Goal: Transaction & Acquisition: Download file/media

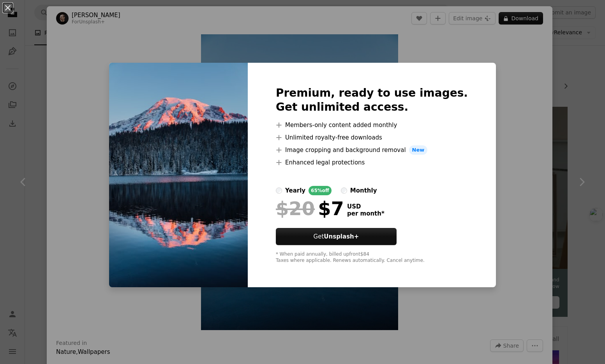
scroll to position [3999, 0]
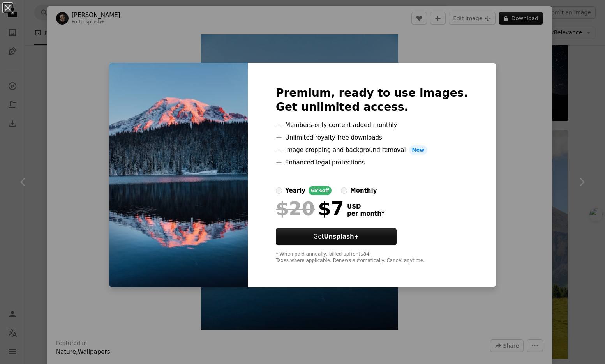
click at [504, 117] on div "An X shape Premium, ready to use images. Get unlimited access. A plus sign Memb…" at bounding box center [302, 182] width 605 height 364
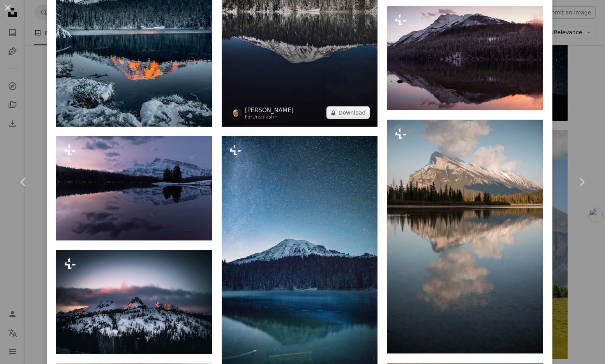
scroll to position [750, 0]
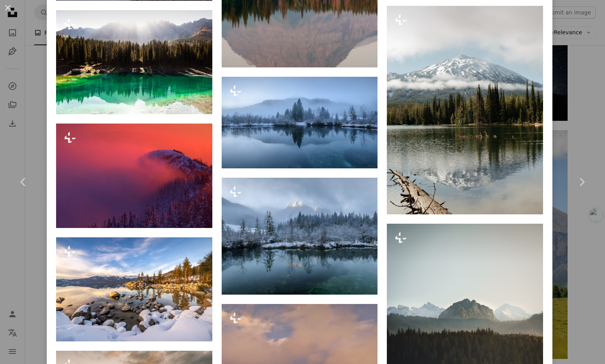
scroll to position [2860, 0]
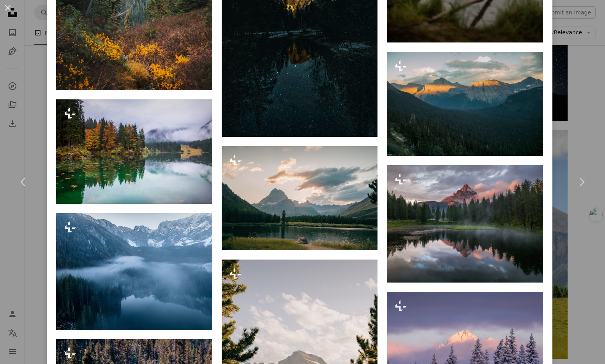
scroll to position [3808, 0]
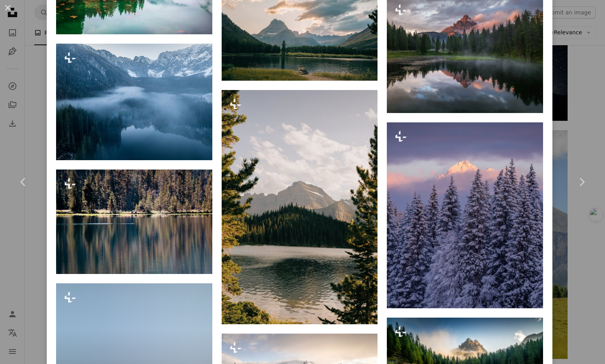
scroll to position [3978, 0]
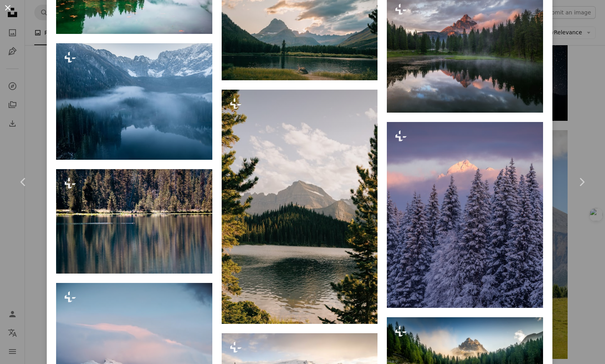
click at [10, 8] on button "An X shape" at bounding box center [7, 7] width 9 height 9
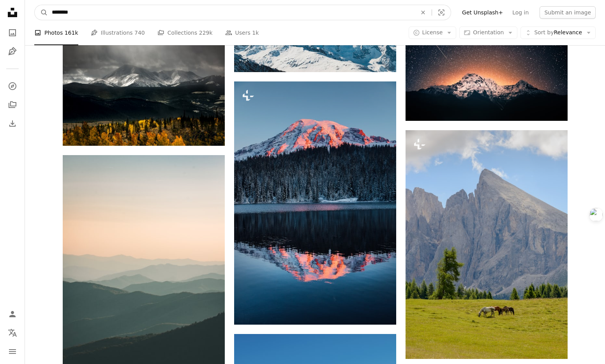
click at [112, 10] on input "********" at bounding box center [231, 12] width 367 height 15
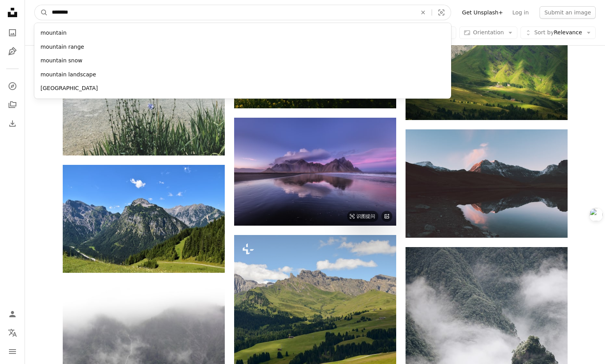
scroll to position [4470, 0]
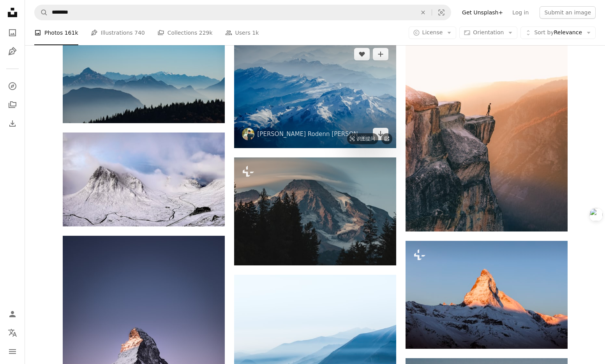
scroll to position [6043, 0]
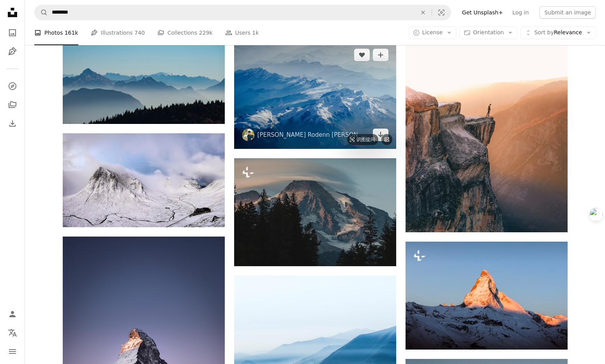
click at [332, 96] on img at bounding box center [315, 95] width 162 height 108
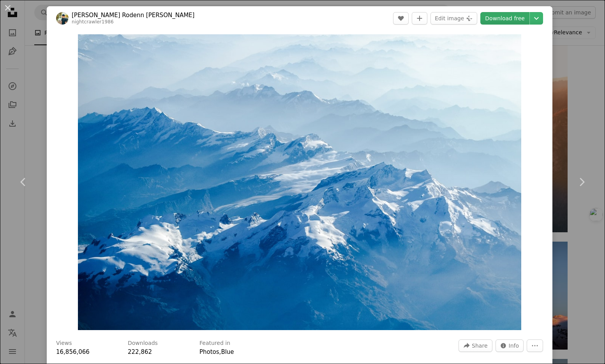
click at [513, 19] on link "Download free" at bounding box center [505, 18] width 49 height 12
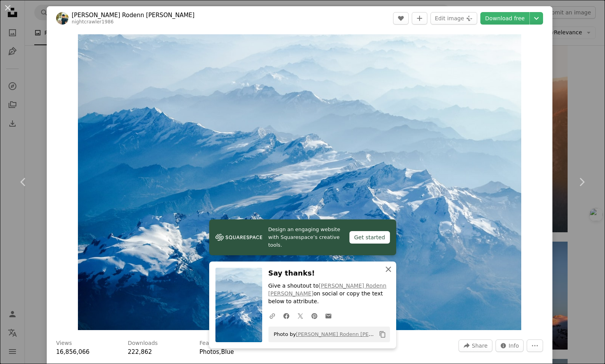
click at [391, 274] on icon "An X shape" at bounding box center [388, 269] width 9 height 9
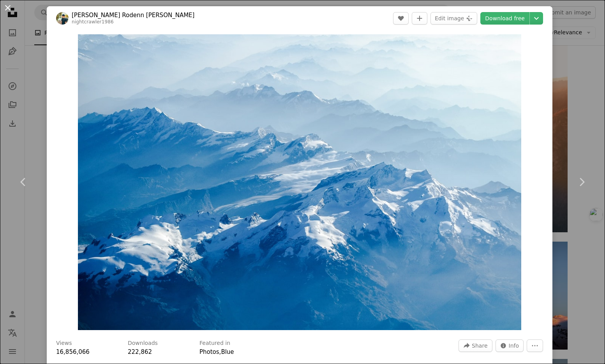
click at [11, 8] on button "An X shape" at bounding box center [7, 7] width 9 height 9
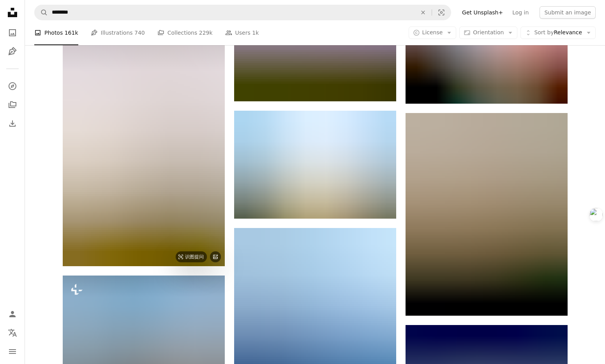
scroll to position [6759, 0]
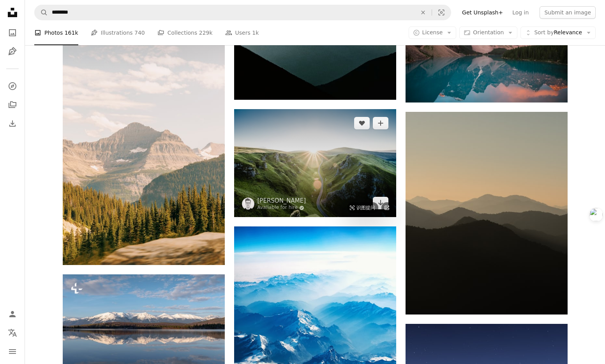
click at [327, 169] on img at bounding box center [315, 163] width 162 height 108
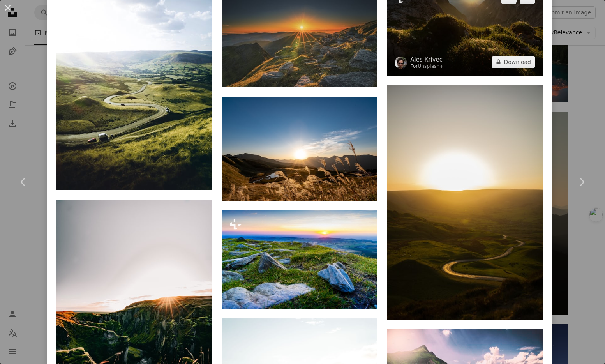
scroll to position [1095, 0]
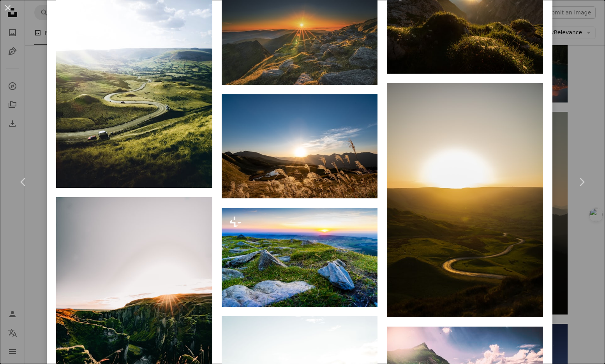
click at [572, 68] on div "An X shape Chevron left Chevron right [PERSON_NAME] Available for hire A checkm…" at bounding box center [302, 182] width 605 height 364
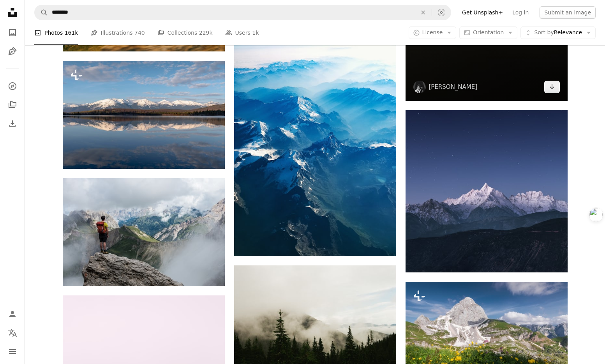
scroll to position [6975, 0]
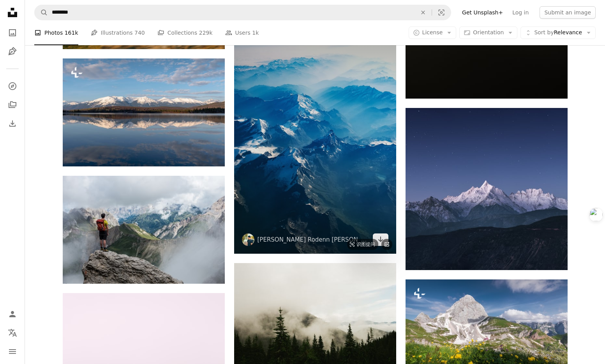
click at [279, 137] on img at bounding box center [315, 132] width 162 height 243
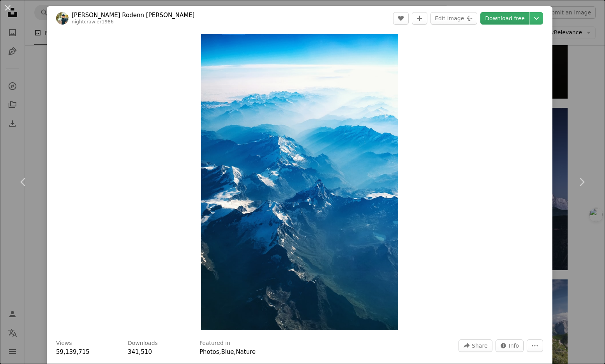
click at [516, 20] on link "Download free" at bounding box center [505, 18] width 49 height 12
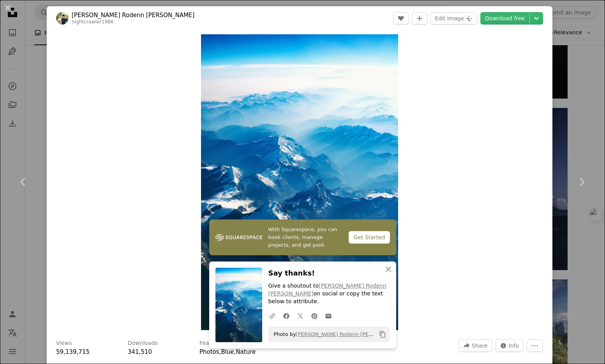
click at [581, 58] on div "An X shape Chevron left Chevron right [PERSON_NAME] [PERSON_NAME] nightcrawler1…" at bounding box center [302, 182] width 605 height 364
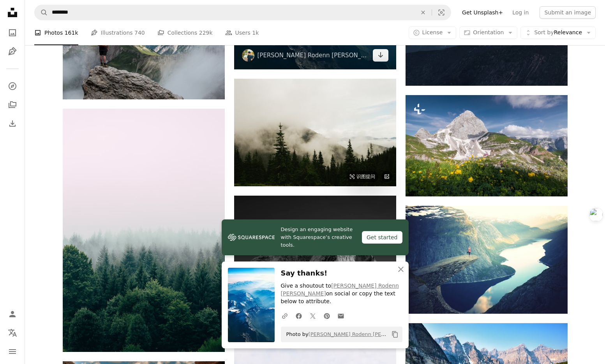
scroll to position [7161, 0]
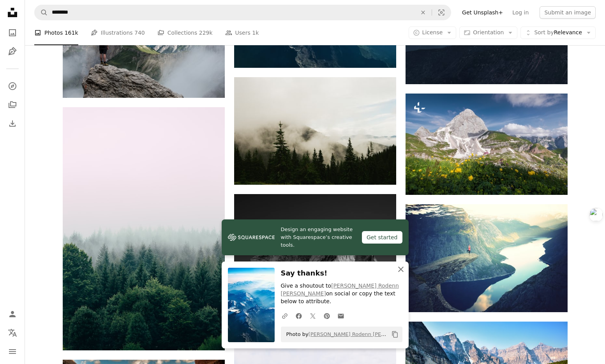
click at [400, 274] on icon "An X shape" at bounding box center [400, 269] width 9 height 9
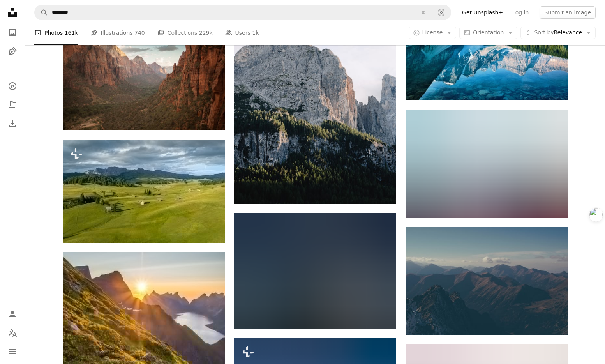
scroll to position [7501, 0]
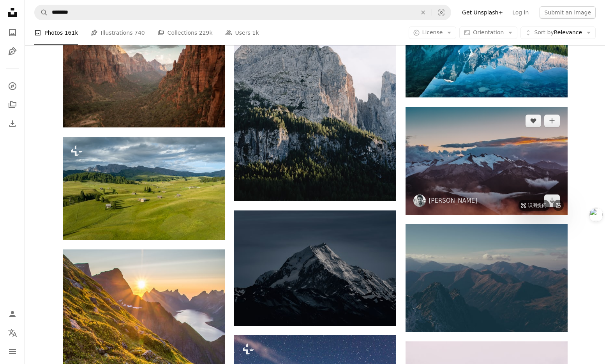
click at [471, 181] on img at bounding box center [487, 161] width 162 height 108
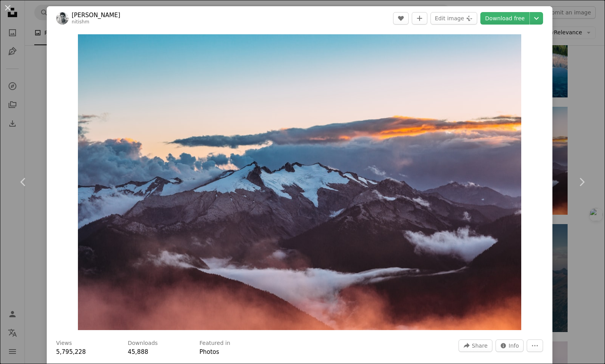
click at [580, 81] on div "An X shape Chevron left Chevron right [PERSON_NAME] Meena nitishm A heart A plu…" at bounding box center [302, 182] width 605 height 364
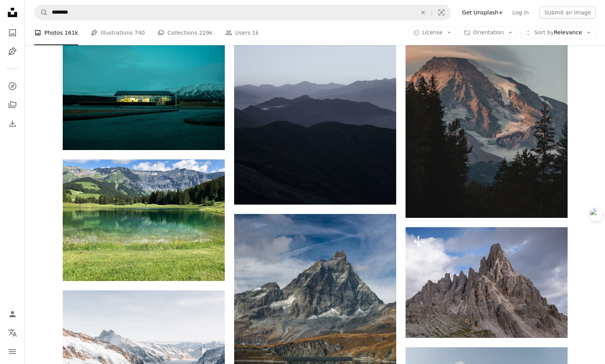
scroll to position [9517, 0]
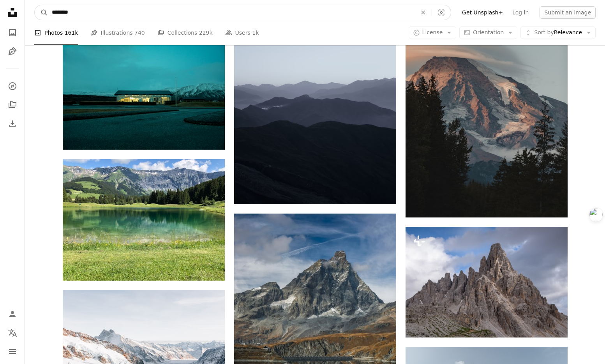
click at [156, 15] on input "********" at bounding box center [231, 12] width 367 height 15
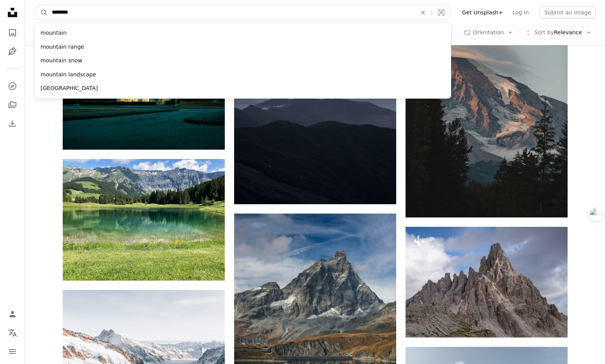
drag, startPoint x: 153, startPoint y: 15, endPoint x: 49, endPoint y: 11, distance: 104.5
click at [49, 11] on input "********" at bounding box center [231, 12] width 367 height 15
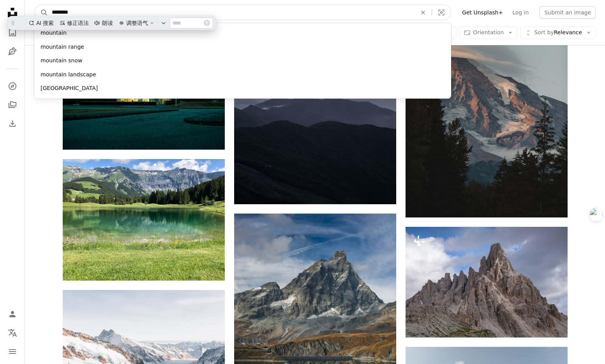
scroll to position [9517, 0]
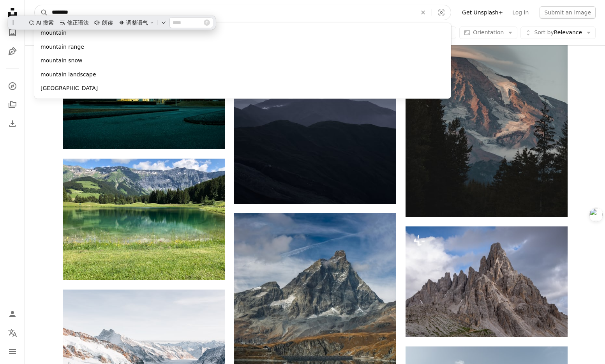
type input "*"
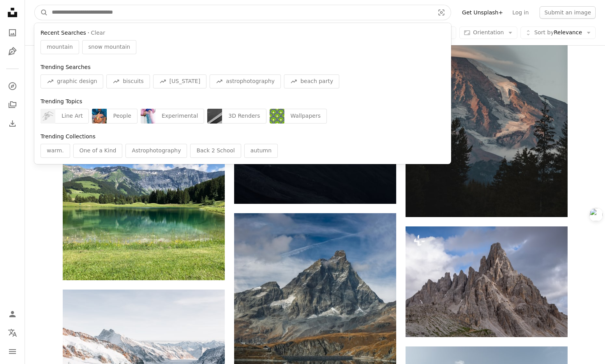
paste input "******"
type input "******"
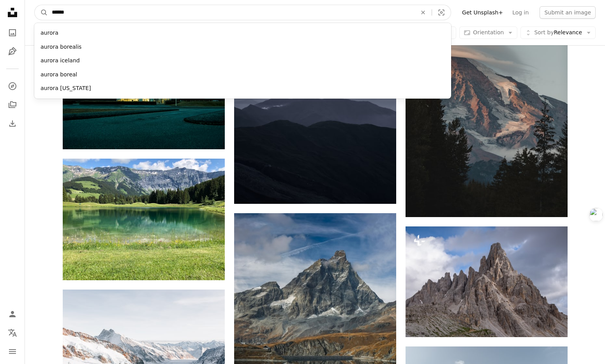
click button "A magnifying glass" at bounding box center [41, 12] width 13 height 15
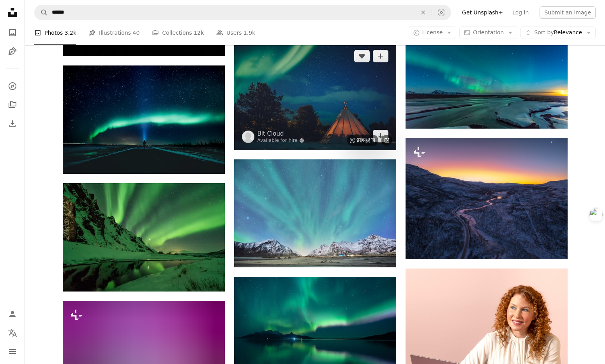
scroll to position [2188, 0]
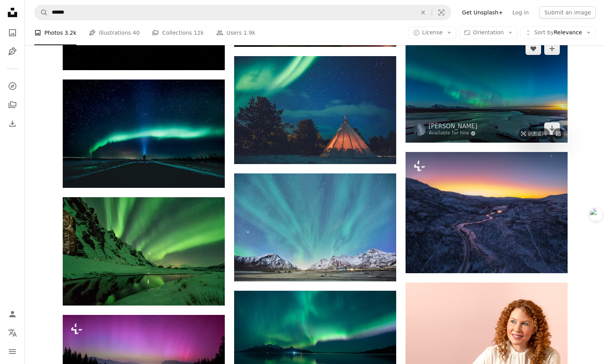
click at [500, 99] on img at bounding box center [487, 89] width 162 height 108
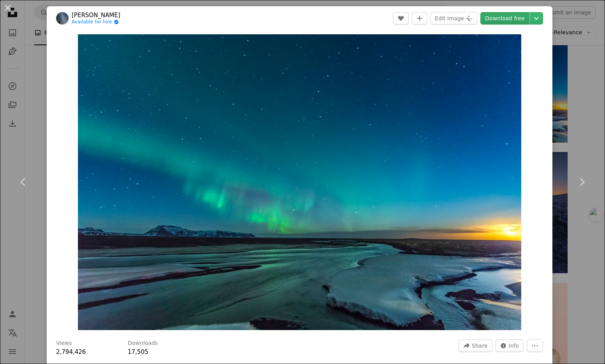
click at [514, 22] on link "Download free" at bounding box center [505, 18] width 49 height 12
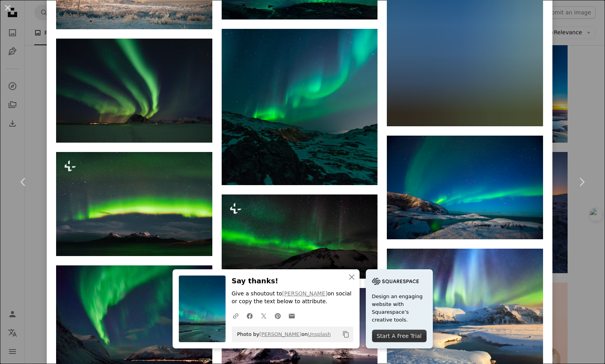
scroll to position [2025, 0]
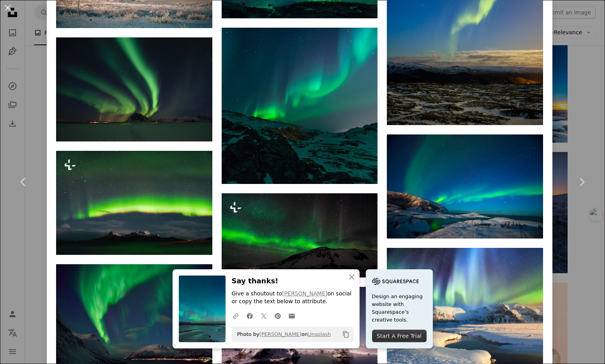
click at [580, 102] on div "An X shape Chevron left Chevron right [PERSON_NAME] Available for hire A checkm…" at bounding box center [302, 182] width 605 height 364
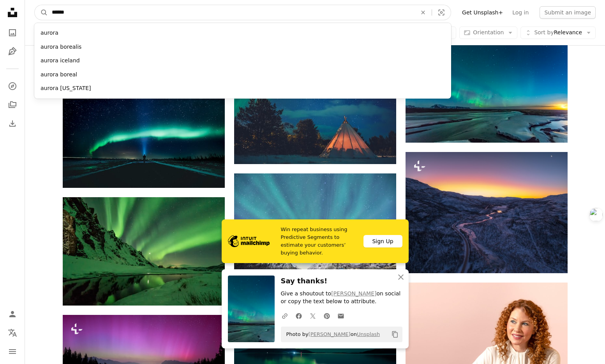
drag, startPoint x: 129, startPoint y: 14, endPoint x: 49, endPoint y: 14, distance: 79.9
click at [49, 14] on input "******" at bounding box center [231, 12] width 367 height 15
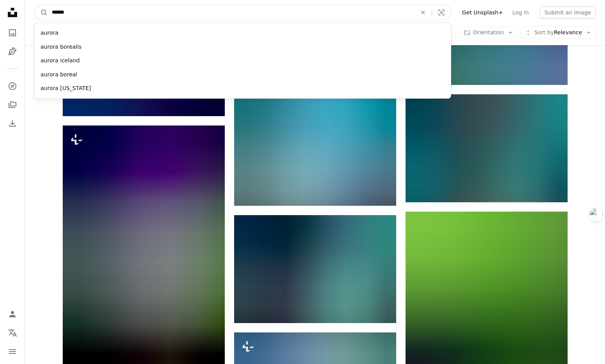
scroll to position [5628, 0]
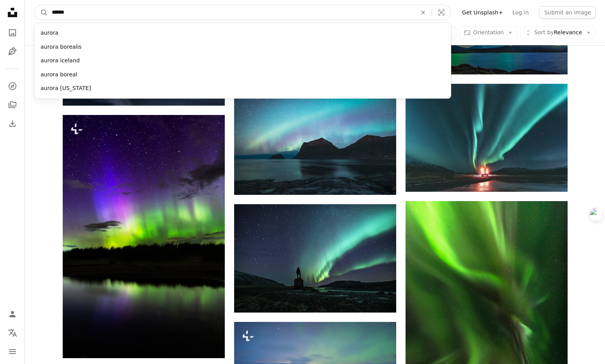
click at [81, 10] on input "******" at bounding box center [231, 12] width 367 height 15
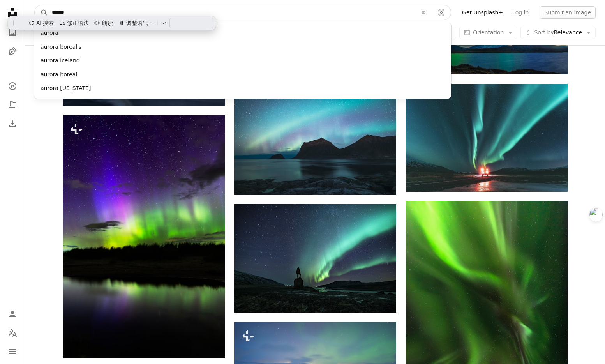
paste input "****"
type input "**********"
drag, startPoint x: 81, startPoint y: 10, endPoint x: 30, endPoint y: 7, distance: 51.5
click at [30, 7] on nav "**********" at bounding box center [315, 12] width 580 height 25
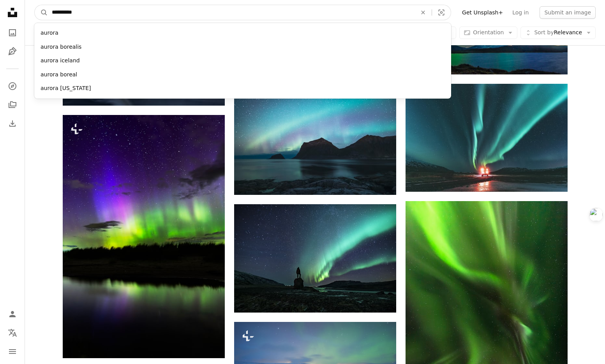
click button "A magnifying glass" at bounding box center [41, 12] width 13 height 15
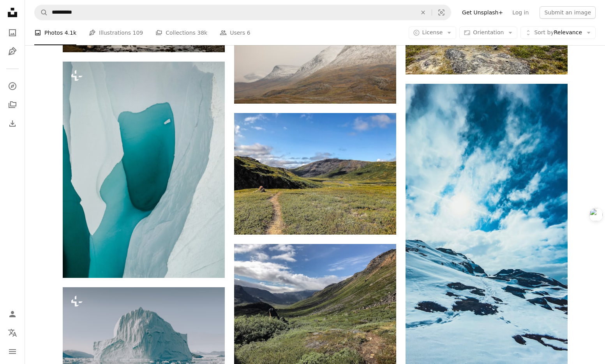
scroll to position [489, 0]
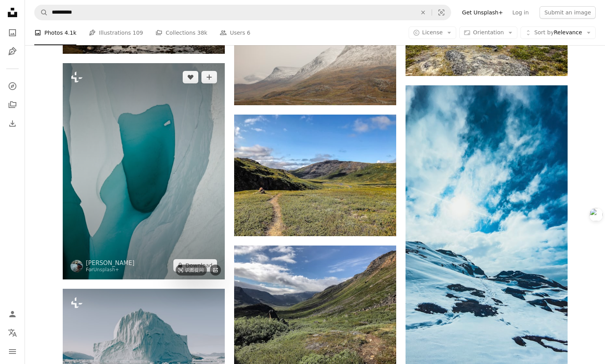
click at [187, 149] on img at bounding box center [144, 171] width 162 height 216
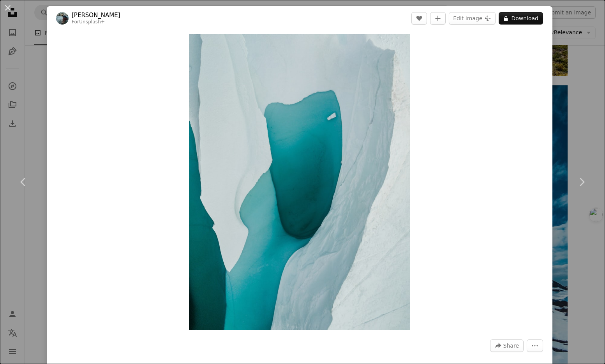
click at [581, 72] on div "An X shape Chevron left Chevron right [PERSON_NAME] For Unsplash+ A heart A plu…" at bounding box center [302, 182] width 605 height 364
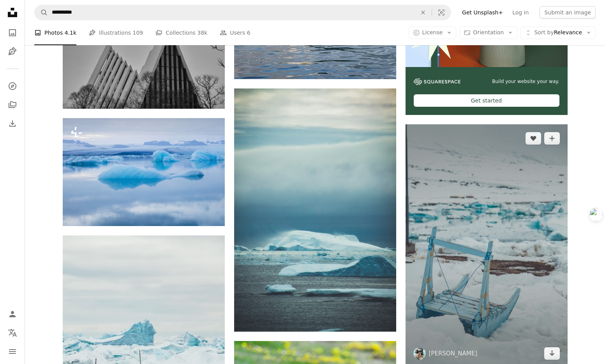
scroll to position [2453, 0]
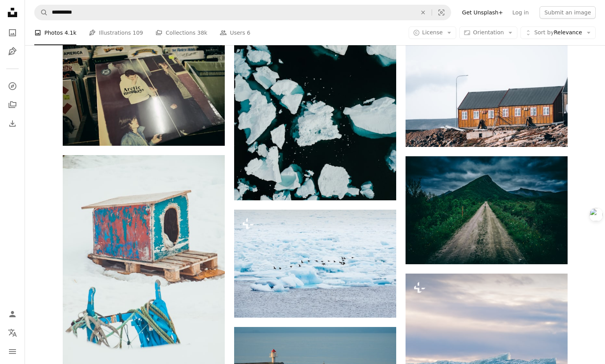
scroll to position [4165, 0]
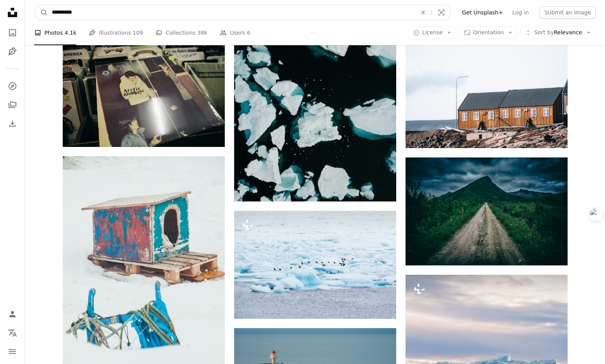
click at [140, 13] on input "**********" at bounding box center [231, 12] width 367 height 15
paste input "**********"
type input "**********"
click button "A magnifying glass" at bounding box center [41, 12] width 13 height 15
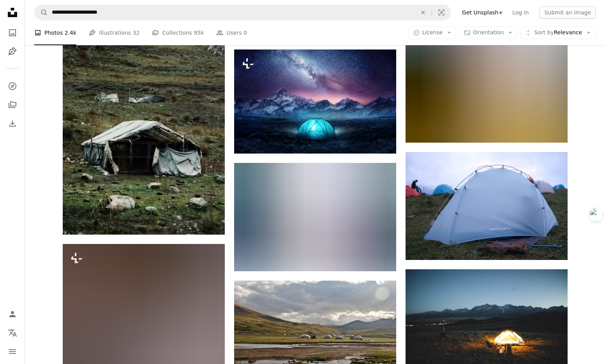
scroll to position [4833, 0]
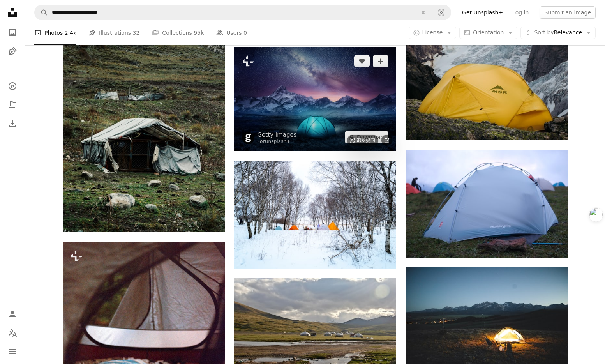
click at [332, 102] on img at bounding box center [315, 99] width 162 height 104
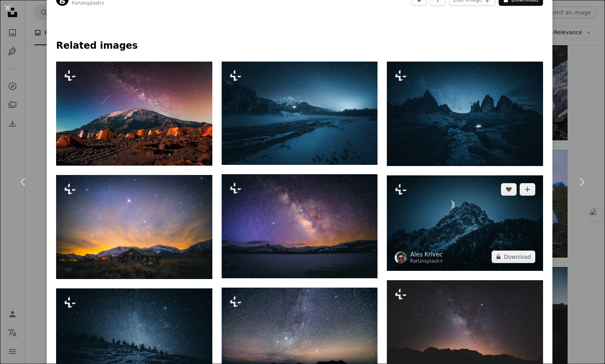
scroll to position [448, 0]
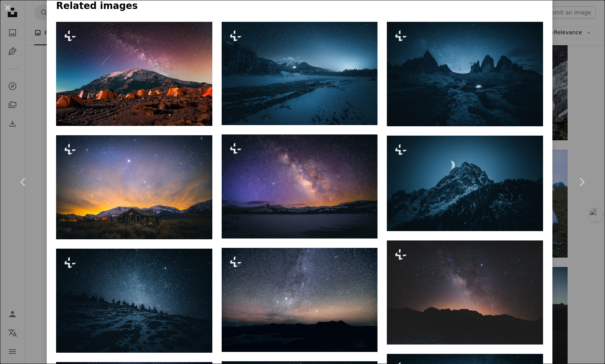
click at [574, 77] on div "An X shape Chevron left Chevron right Getty Images For Unsplash+ A heart A plus…" at bounding box center [302, 182] width 605 height 364
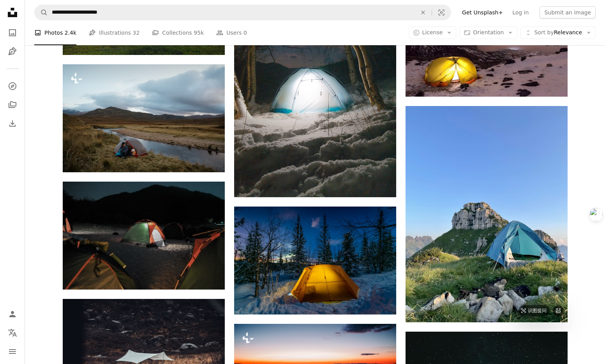
scroll to position [5599, 0]
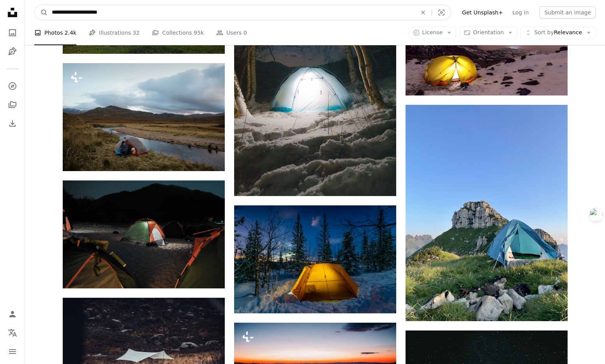
click at [140, 12] on input "**********" at bounding box center [231, 12] width 367 height 15
paste input "*****"
type input "**********"
click button "A magnifying glass" at bounding box center [41, 12] width 13 height 15
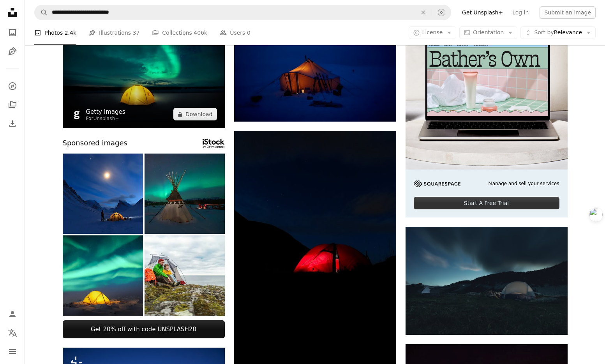
scroll to position [96, 0]
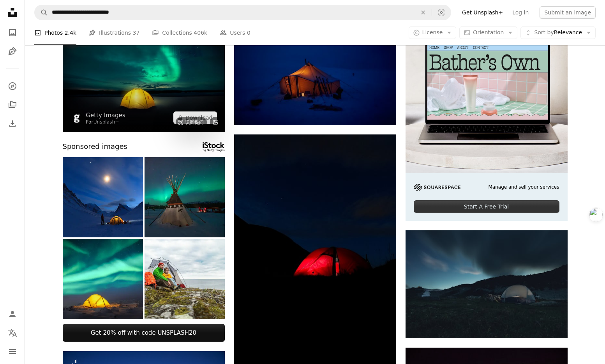
click at [141, 97] on img at bounding box center [144, 71] width 162 height 121
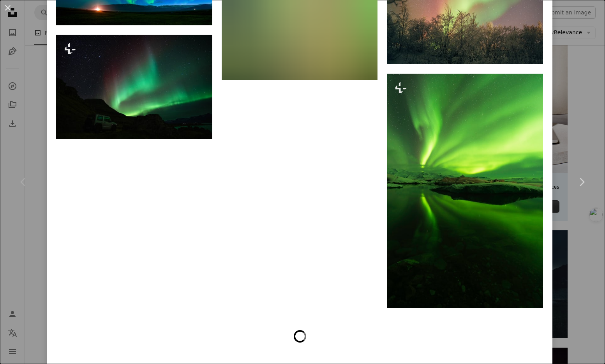
scroll to position [1195, 0]
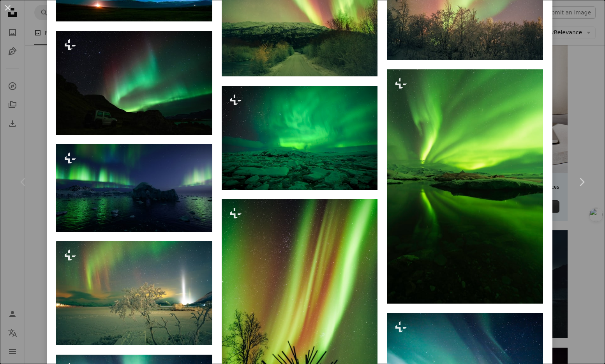
click at [579, 100] on div "An X shape Chevron left Chevron right Getty Images For Unsplash+ A heart A plus…" at bounding box center [302, 182] width 605 height 364
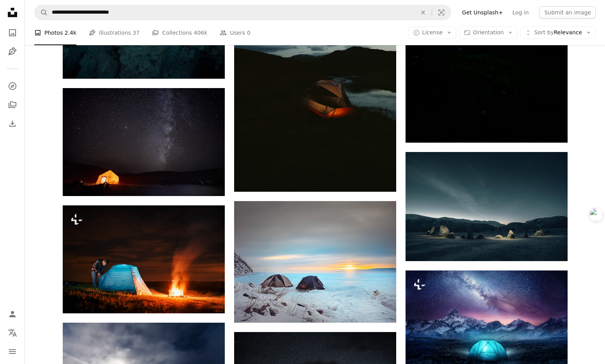
scroll to position [3033, 0]
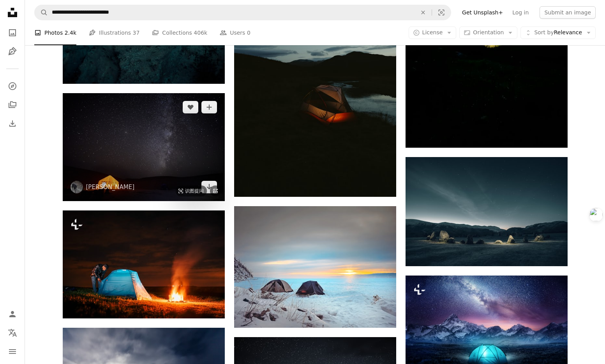
click at [170, 161] on img at bounding box center [144, 147] width 162 height 108
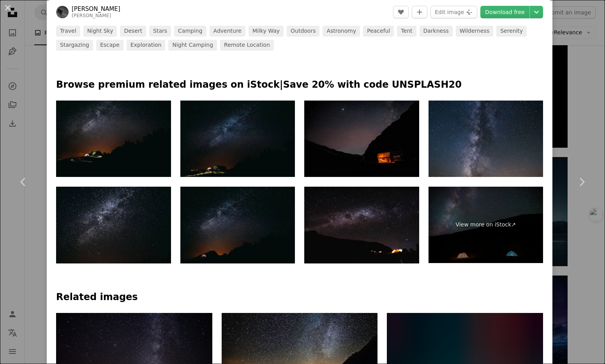
scroll to position [387, 0]
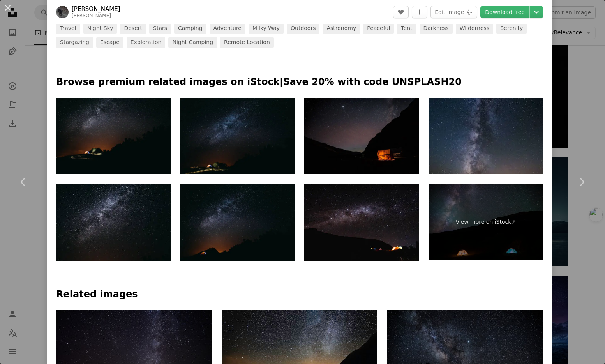
click at [426, 174] on div "View more on iStock ↗" at bounding box center [299, 179] width 487 height 163
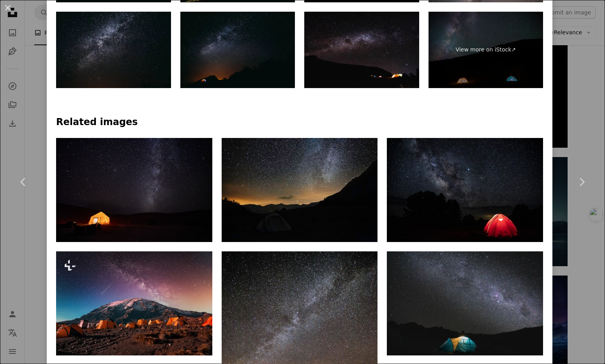
scroll to position [565, 0]
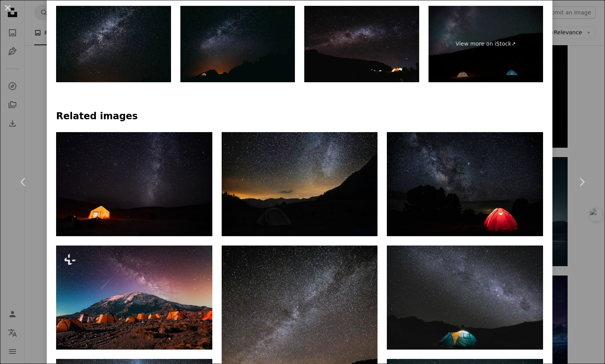
click at [388, 130] on div at bounding box center [299, 127] width 487 height 9
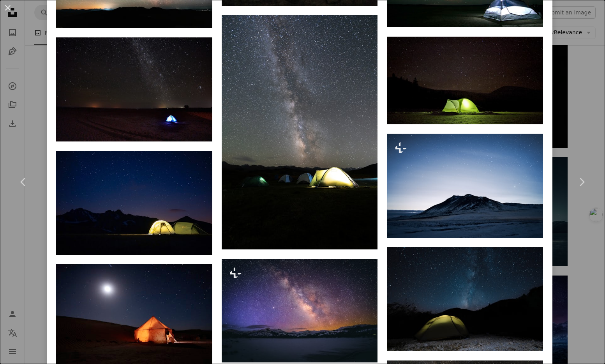
scroll to position [1006, 0]
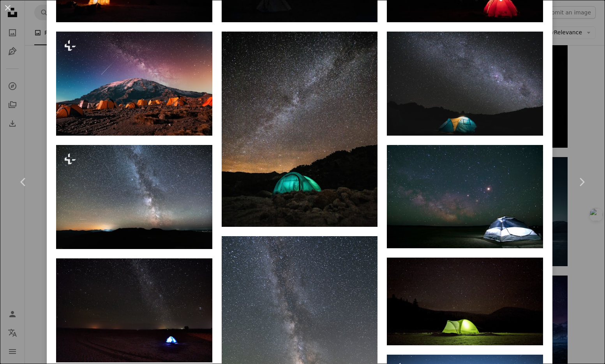
scroll to position [760, 0]
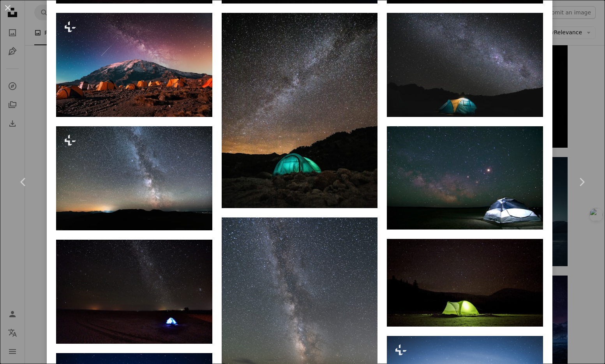
scroll to position [797, 0]
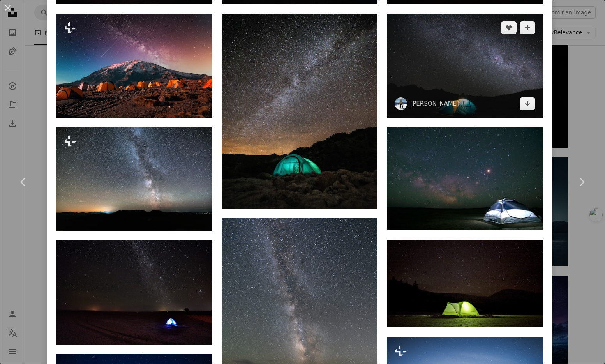
click at [479, 91] on img at bounding box center [465, 66] width 156 height 104
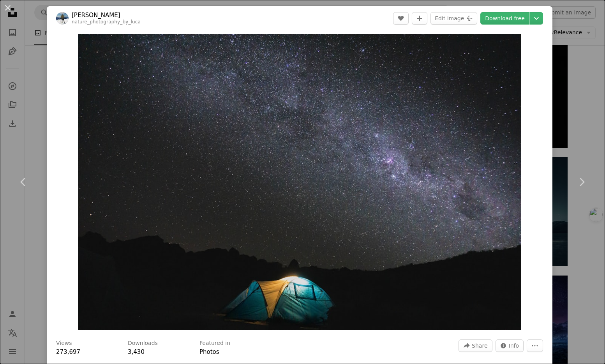
click at [576, 73] on div "An X shape Chevron left Chevron right [PERSON_NAME] nature_photography_by_luca …" at bounding box center [302, 182] width 605 height 364
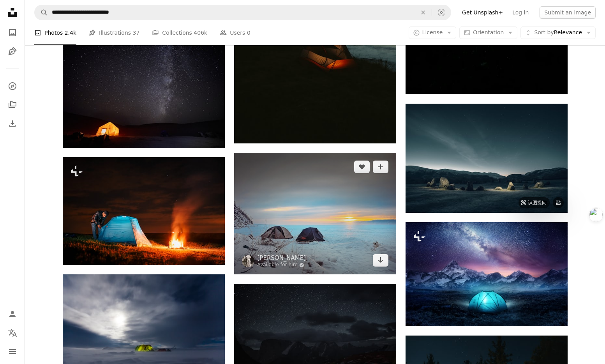
scroll to position [3091, 0]
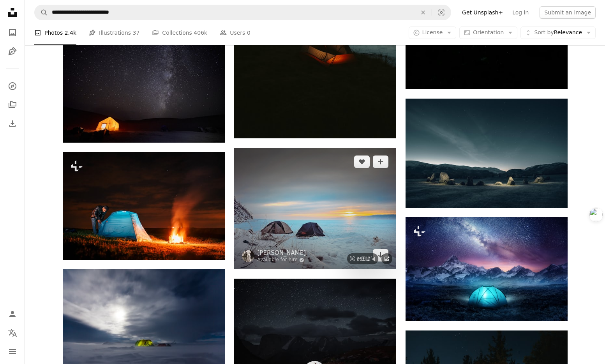
click at [345, 215] on img at bounding box center [315, 209] width 162 height 122
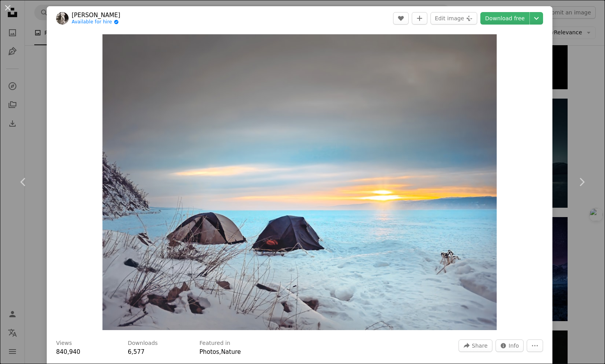
click at [531, 82] on div "Zoom in" at bounding box center [300, 182] width 506 height 304
